Goal: Transaction & Acquisition: Purchase product/service

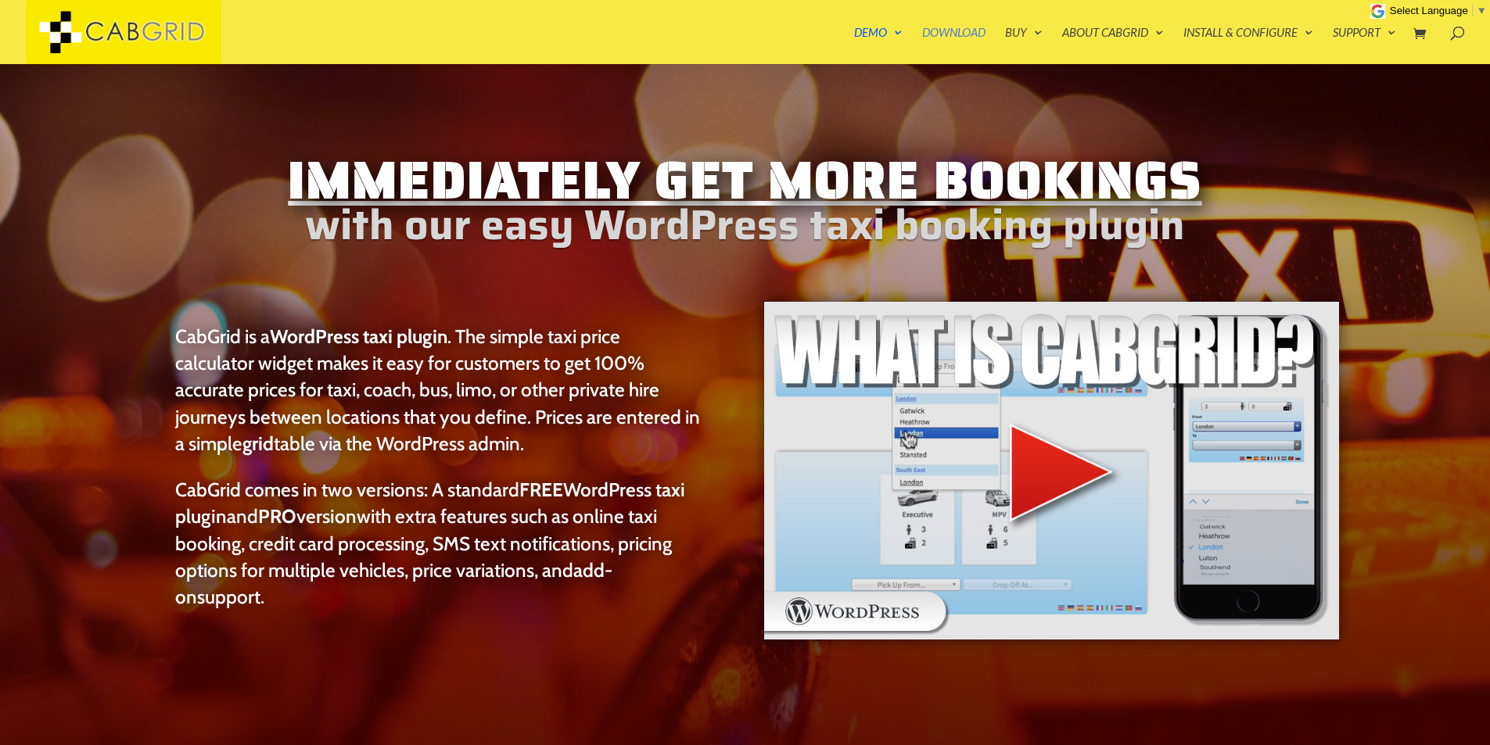
click at [962, 33] on link "Download" at bounding box center [953, 46] width 63 height 38
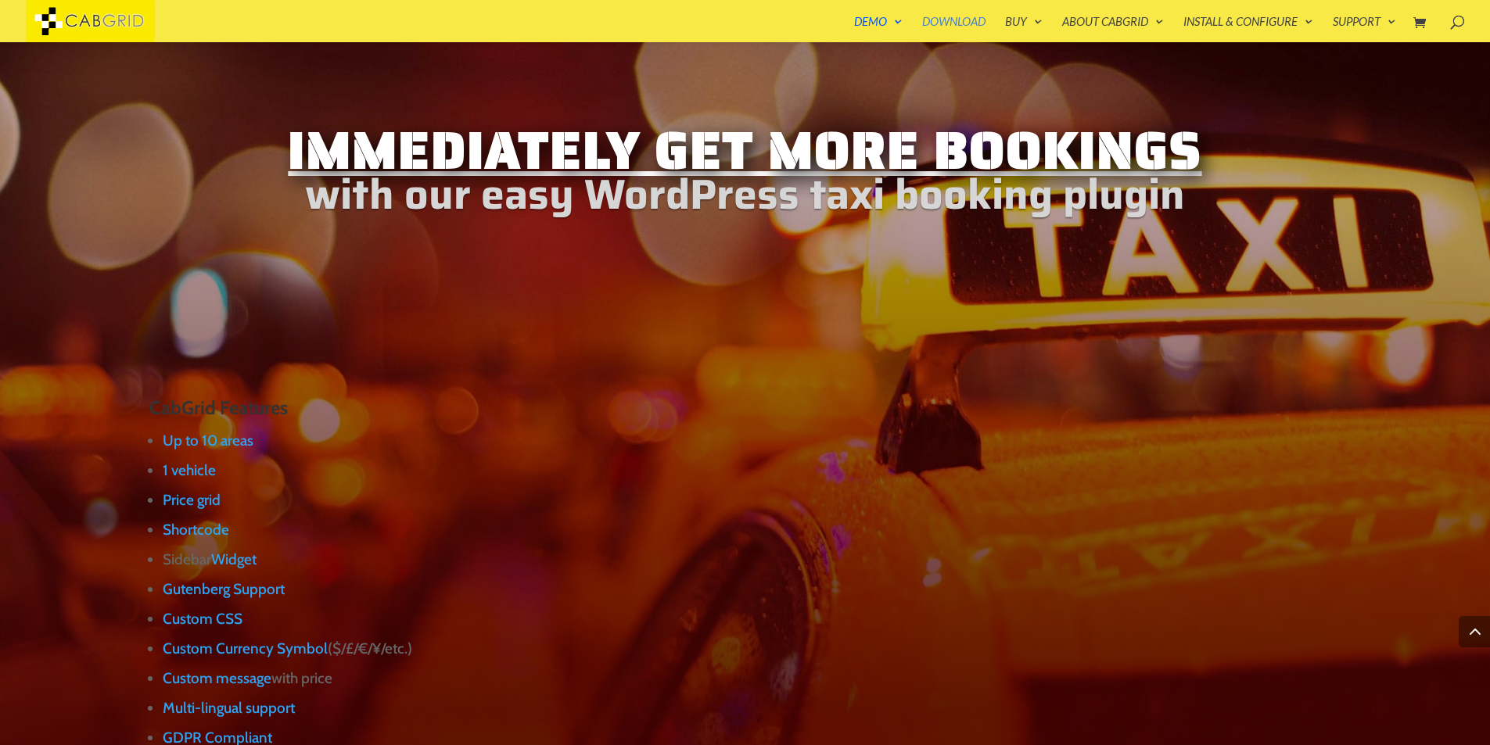
scroll to position [2800, 0]
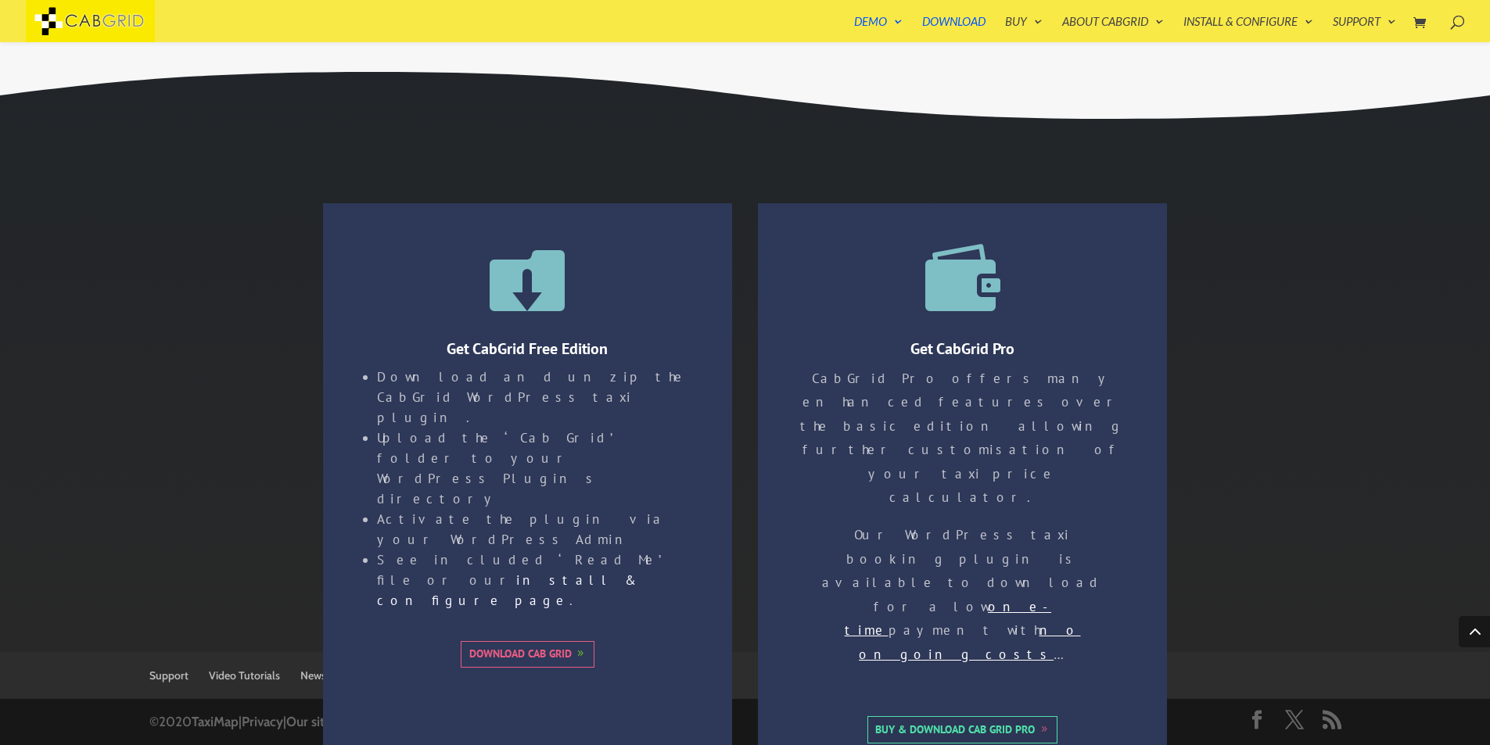
click at [1039, 716] on link "Buy & Download Cab Grid Pro" at bounding box center [962, 729] width 191 height 27
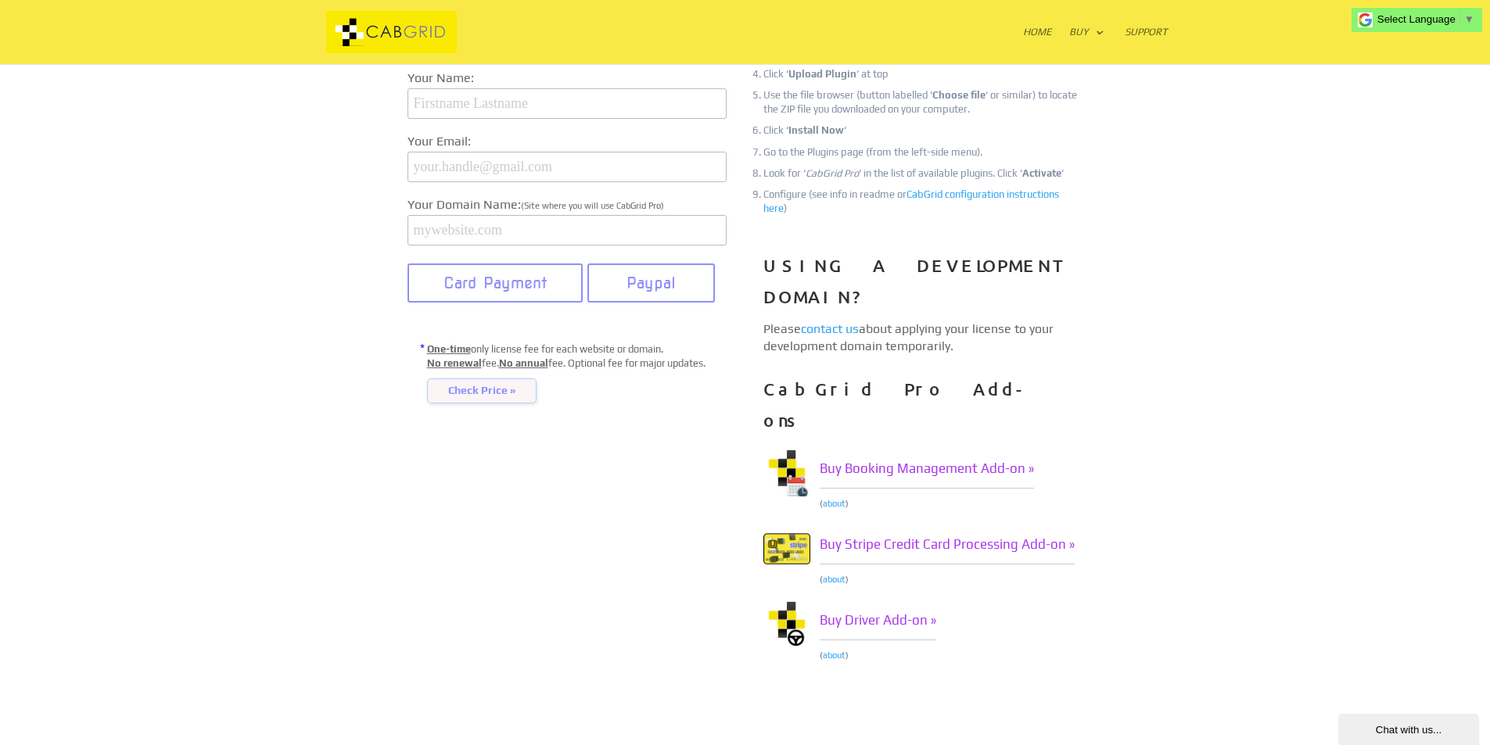
scroll to position [235, 0]
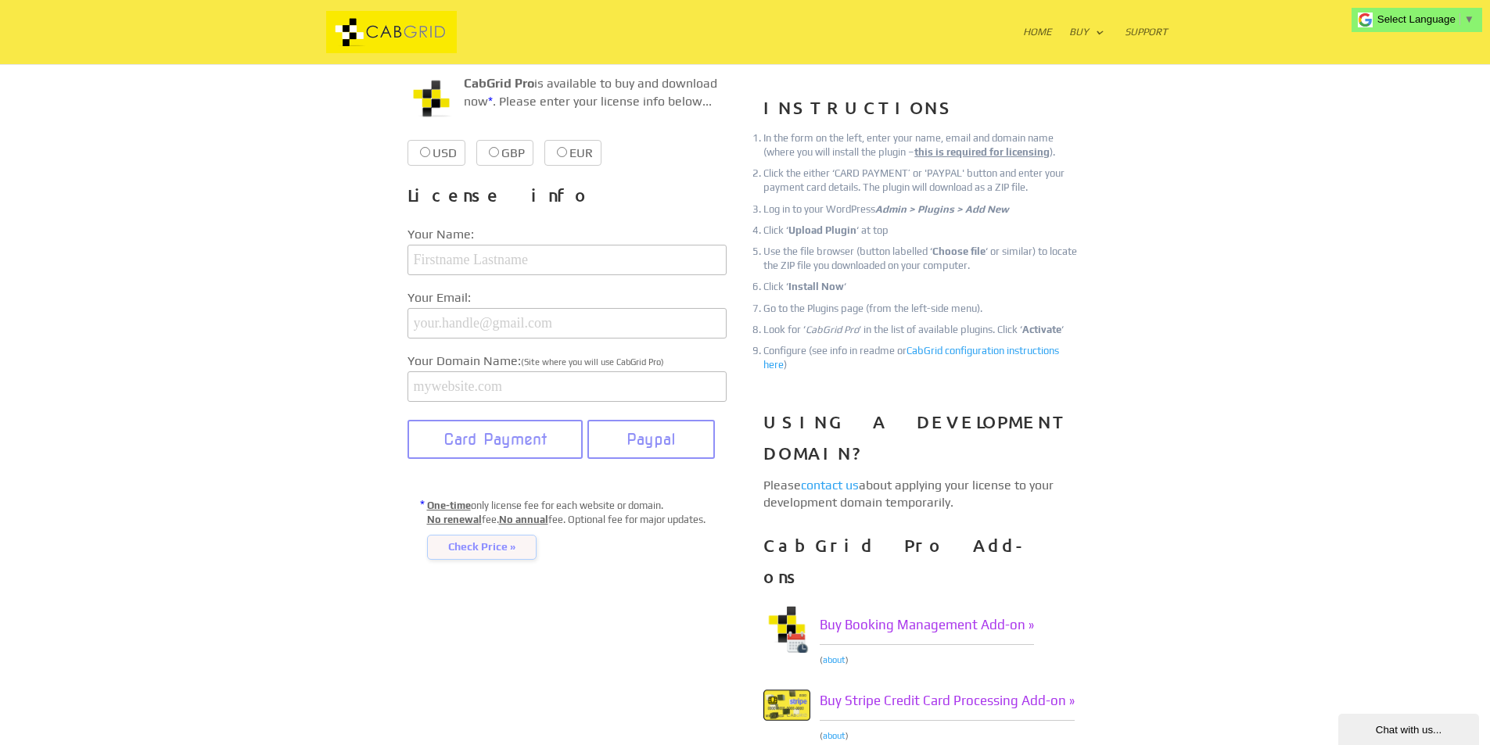
click at [497, 151] on input "GBP £37.99 £37.99" at bounding box center [494, 152] width 10 height 10
radio input "true"
click at [482, 264] on input "text" at bounding box center [566, 260] width 319 height 30
type input "jaydeep solanki"
type input "solankijaydeepm@yahoo.co.uk"
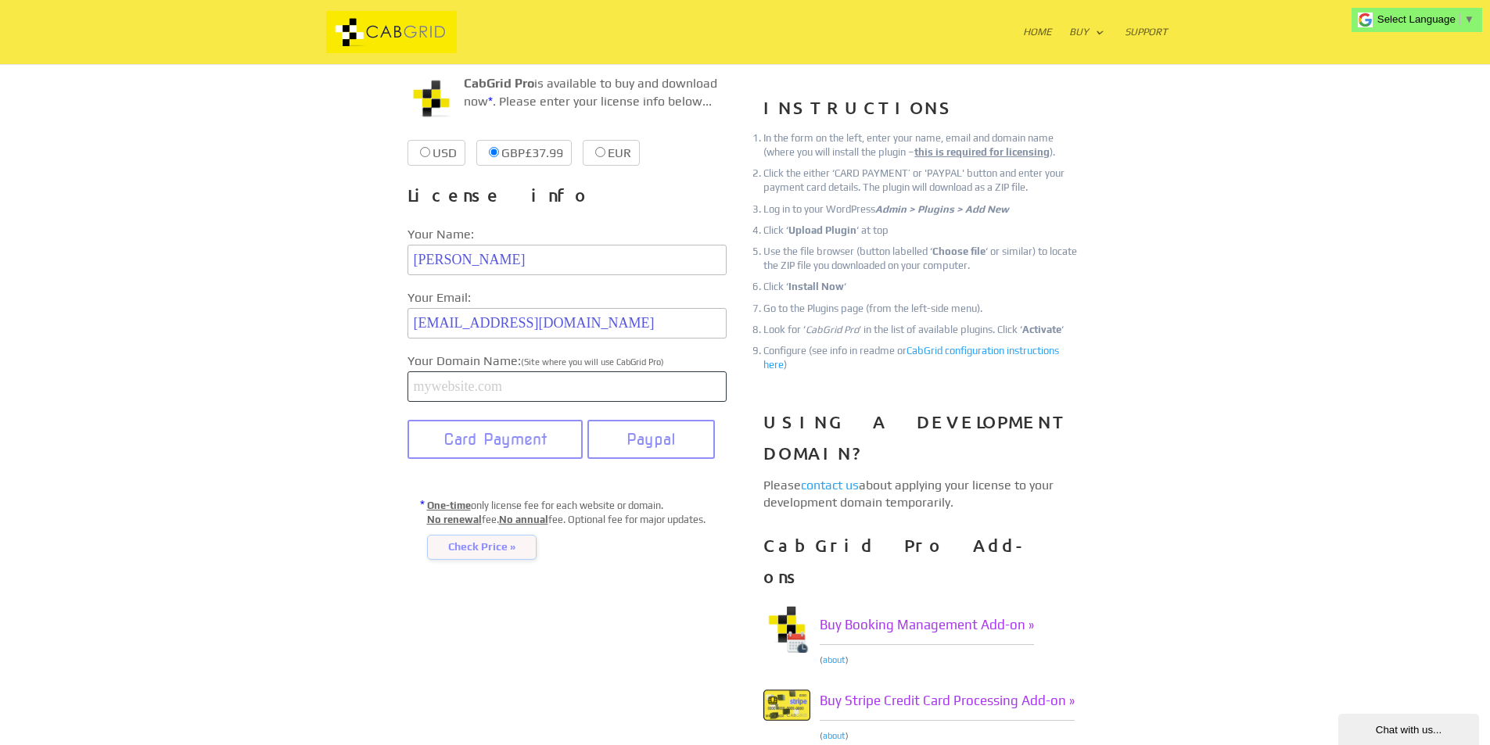
click at [536, 400] on input "text" at bounding box center [566, 386] width 319 height 30
type input "www."
type input "w"
type input "wptsuk.com"
click at [486, 558] on span "Check Price »" at bounding box center [481, 547] width 109 height 25
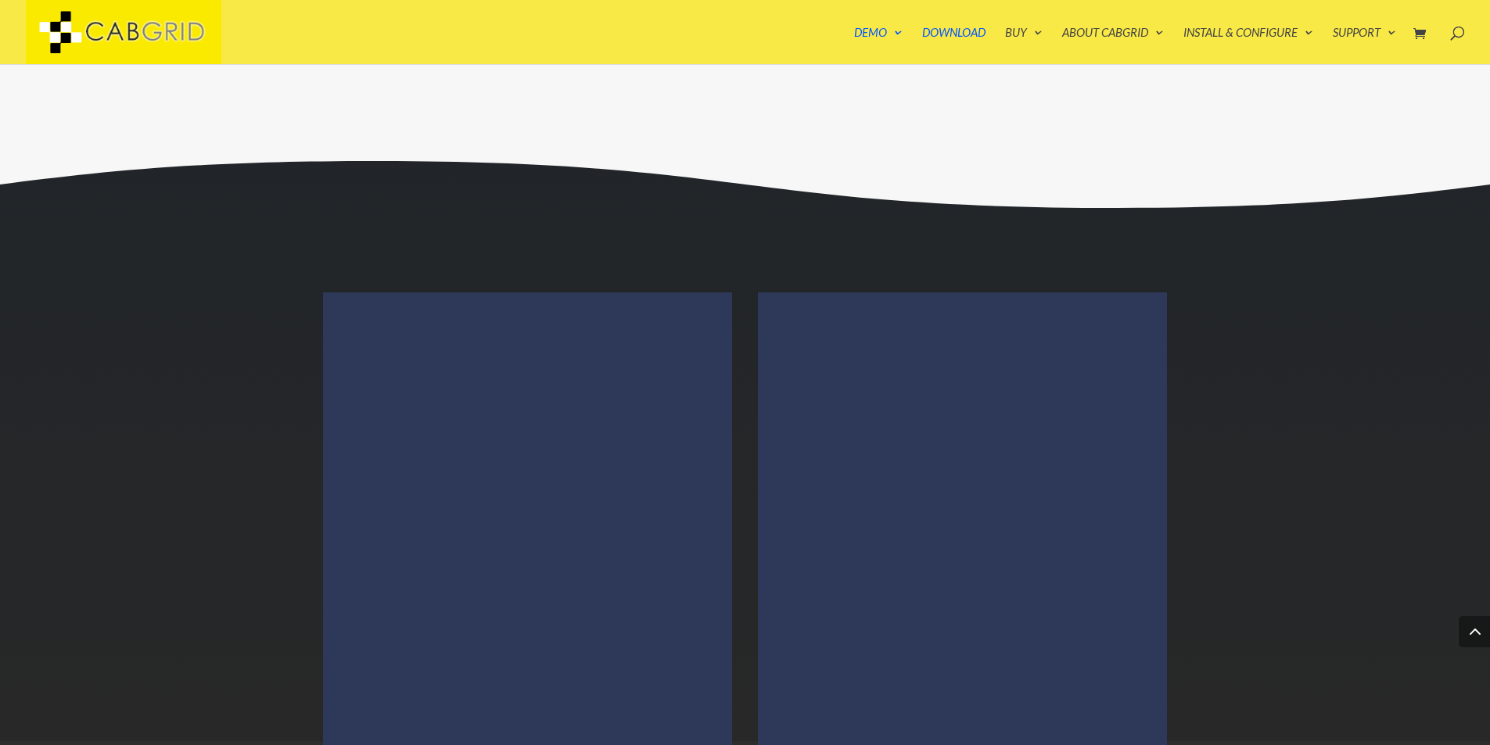
click at [1348, 391] on div " Get CabGrid Free Edition Download and unzip the CabGrid WordPress taxi plugin…" at bounding box center [745, 443] width 1490 height 596
click at [156, 37] on div at bounding box center [768, 32] width 1490 height 64
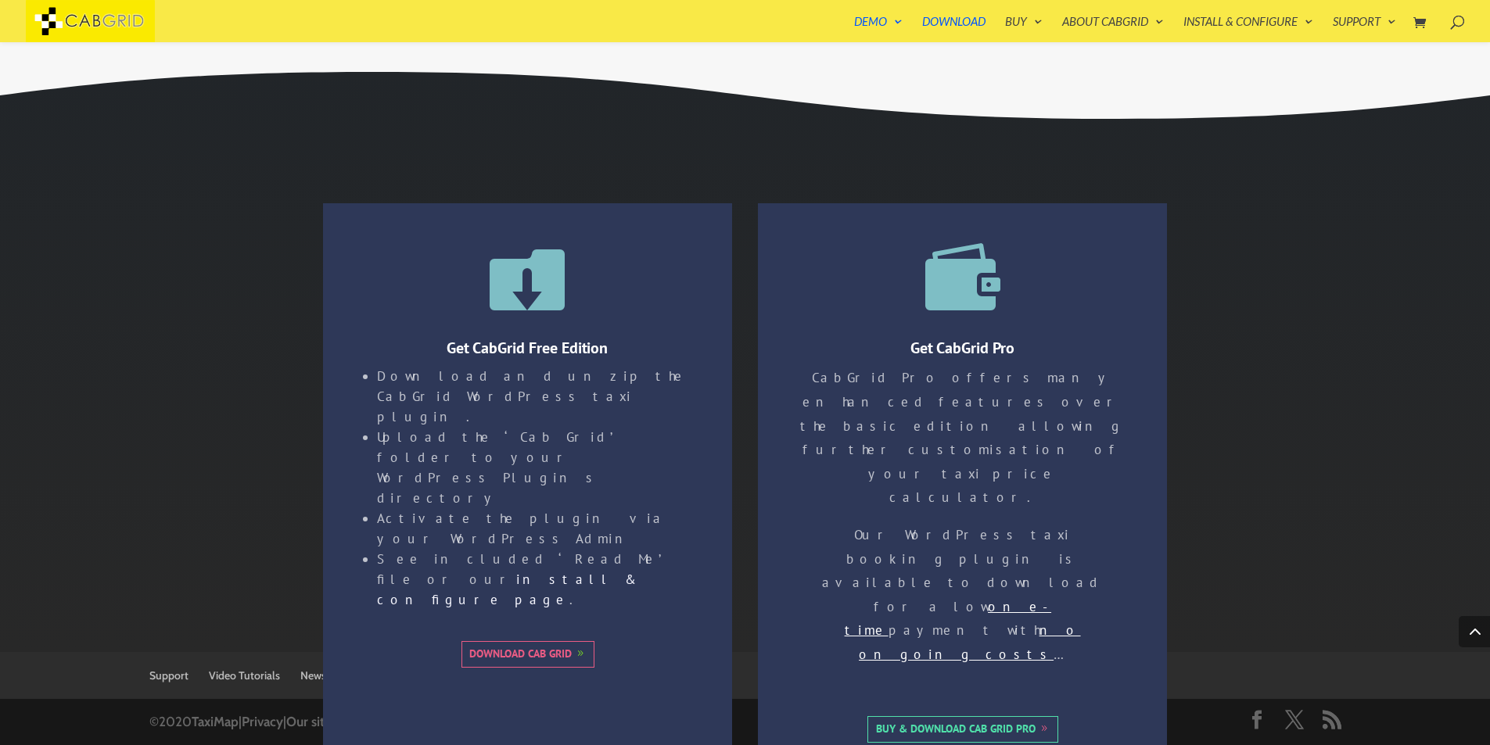
scroll to position [2714, 0]
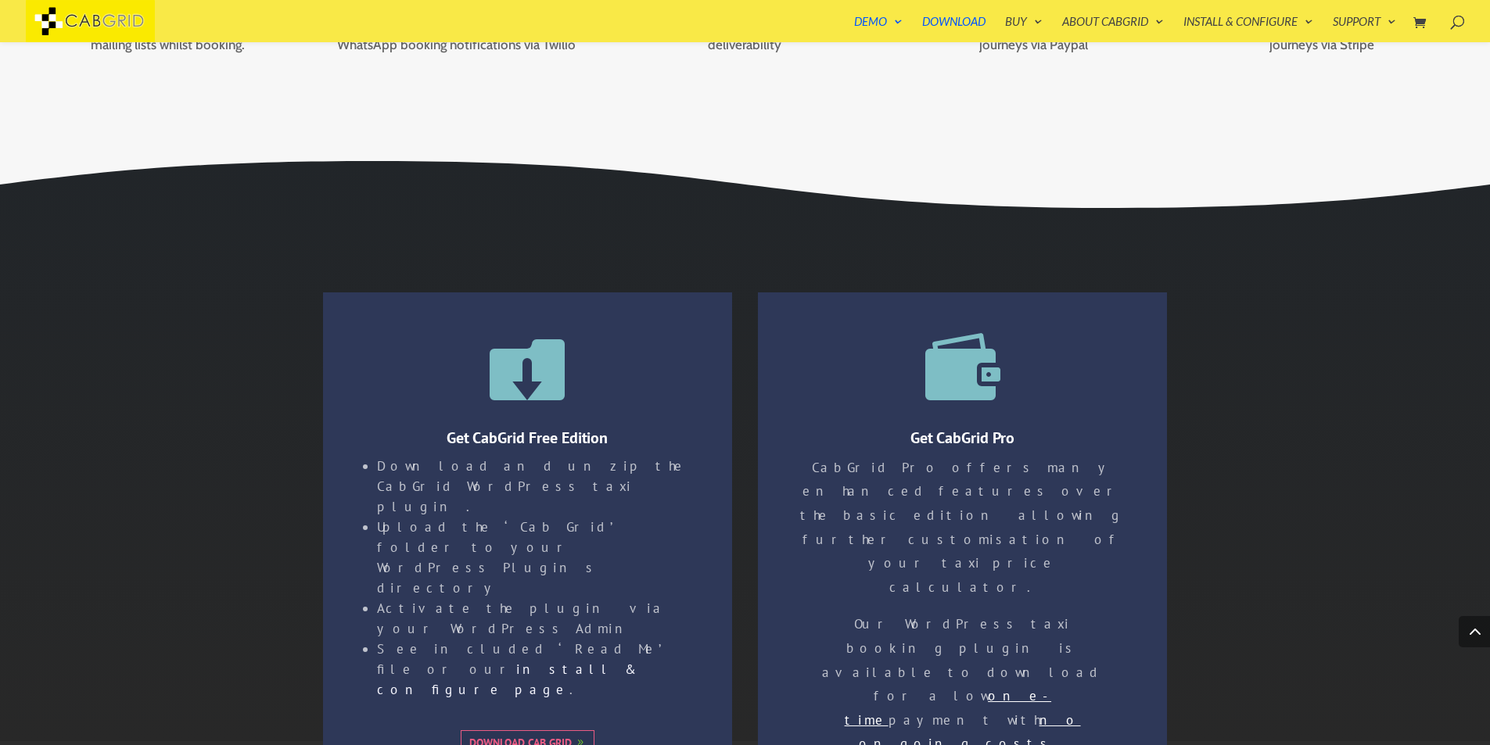
click at [551, 730] on link "Download Cab Grid" at bounding box center [528, 743] width 134 height 27
